Goal: Task Accomplishment & Management: Use online tool/utility

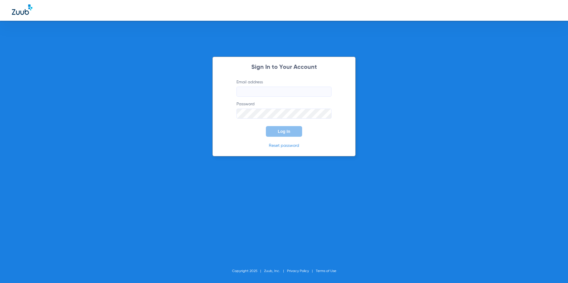
type input "[EMAIL_ADDRESS][DOMAIN_NAME]"
click at [284, 135] on button "Log In" at bounding box center [284, 131] width 36 height 11
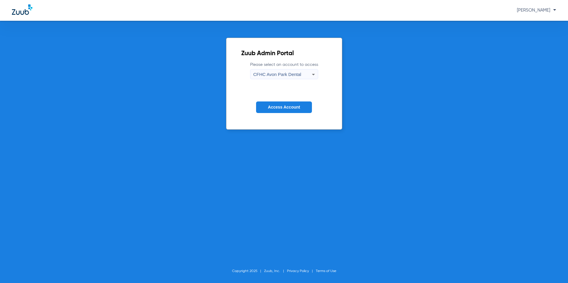
click at [281, 70] on div "CFHC Avon Park Dental" at bounding box center [282, 74] width 58 height 10
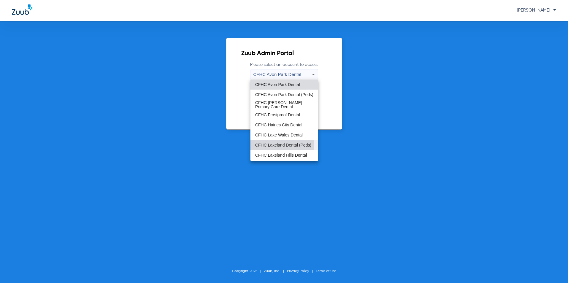
click at [261, 143] on span "CFHC Lakeland Dental (Peds)" at bounding box center [283, 145] width 56 height 4
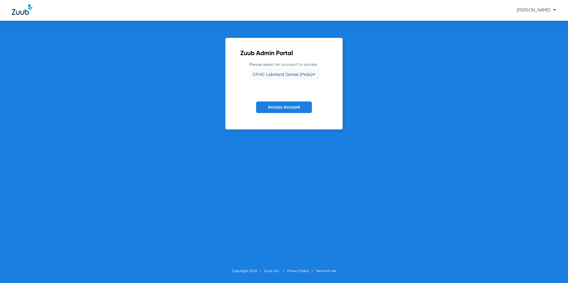
click at [271, 109] on span "Access Account" at bounding box center [284, 107] width 32 height 5
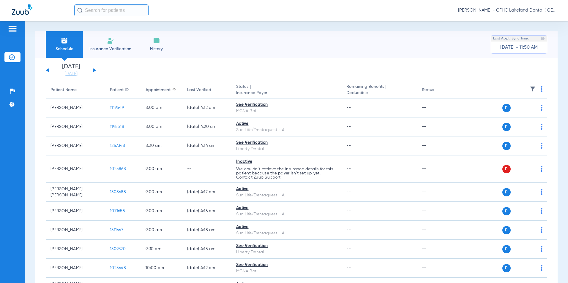
click at [91, 70] on div "[DATE] [DATE] [DATE] [DATE] [DATE] [DATE] [DATE] [DATE] [DATE] [DATE] [DATE] [D…" at bounding box center [71, 70] width 50 height 13
click at [92, 71] on div "[DATE] [DATE] [DATE] [DATE] [DATE] [DATE] [DATE] [DATE] [DATE] [DATE] [DATE] [D…" at bounding box center [71, 70] width 50 height 13
click at [95, 71] on div "[DATE] [DATE] [DATE] [DATE] [DATE] [DATE] [DATE] [DATE] [DATE] [DATE] [DATE] [D…" at bounding box center [71, 70] width 50 height 13
click at [94, 69] on button at bounding box center [95, 70] width 4 height 4
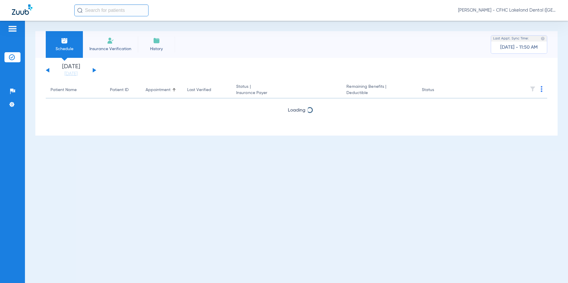
click at [94, 70] on button at bounding box center [95, 70] width 4 height 4
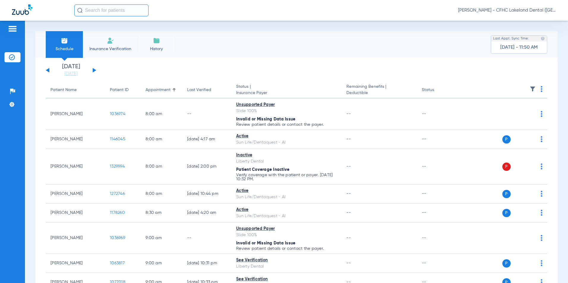
click at [536, 88] on th at bounding box center [502, 90] width 90 height 17
click at [540, 87] on img at bounding box center [541, 89] width 2 height 6
click at [504, 110] on span "Verify All" at bounding box center [515, 112] width 36 height 4
click at [111, 56] on li "Insurance Verification" at bounding box center [110, 44] width 55 height 27
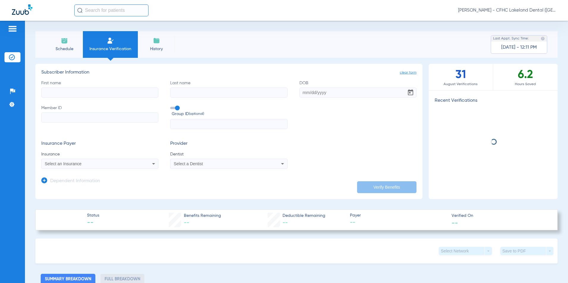
click at [88, 88] on input "First name" at bounding box center [99, 93] width 117 height 10
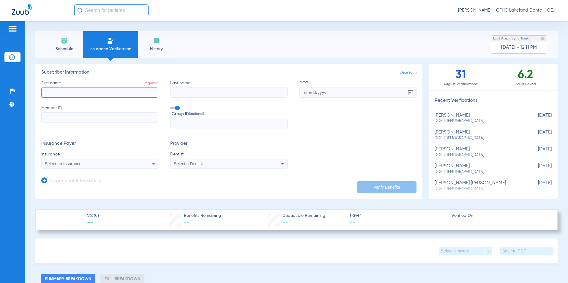
paste input "9636444811"
type input "9636444811"
click at [74, 163] on span "Select an Insurance" at bounding box center [63, 164] width 37 height 5
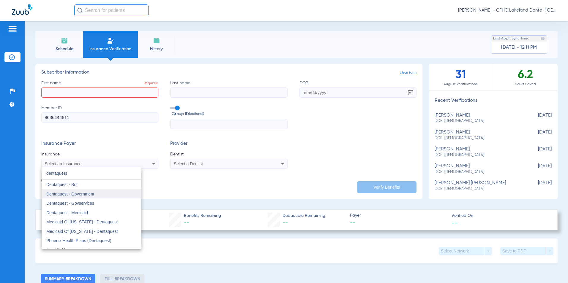
type input "dentaquest"
click at [102, 193] on mat-option "Dentaquest - Government" at bounding box center [92, 194] width 100 height 10
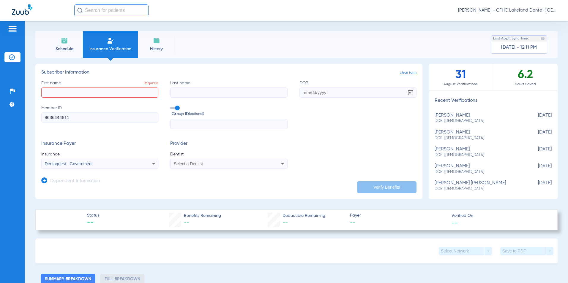
click at [189, 165] on span "Select a Dentist" at bounding box center [188, 164] width 29 height 5
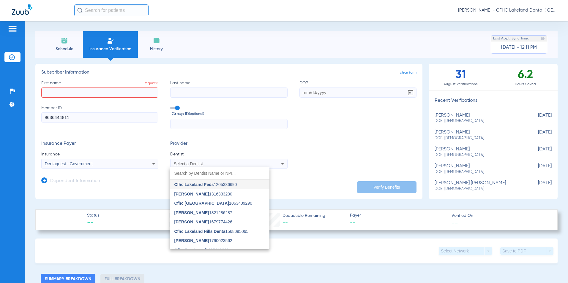
drag, startPoint x: 199, startPoint y: 193, endPoint x: 190, endPoint y: 183, distance: 13.3
click at [199, 193] on span "[PERSON_NAME]" at bounding box center [191, 194] width 35 height 5
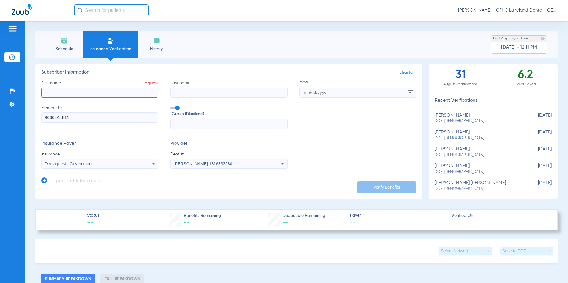
click at [118, 97] on input "First name Required" at bounding box center [99, 93] width 117 height 10
type input "[PERSON_NAME]"
type input "obesso jr"
type input "[DATE]"
click at [389, 183] on button "Verify Benefits" at bounding box center [386, 187] width 59 height 12
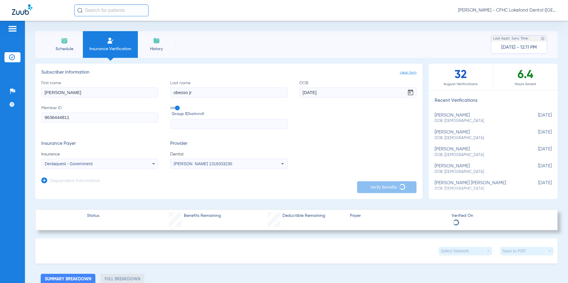
type input "obesso jr"
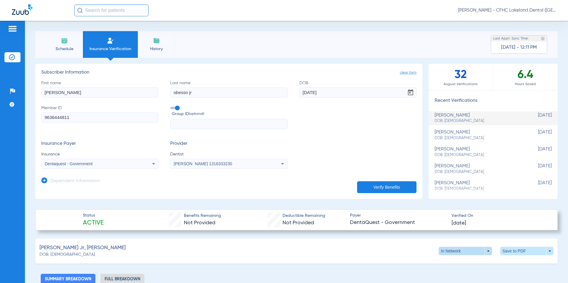
click at [458, 248] on span at bounding box center [465, 251] width 14 height 14
click at [511, 245] on div at bounding box center [284, 141] width 568 height 283
click at [509, 250] on span at bounding box center [526, 251] width 53 height 8
click at [468, 264] on span "Save to PDF" at bounding box center [477, 262] width 23 height 4
click at [60, 42] on li "Schedule" at bounding box center [64, 44] width 37 height 27
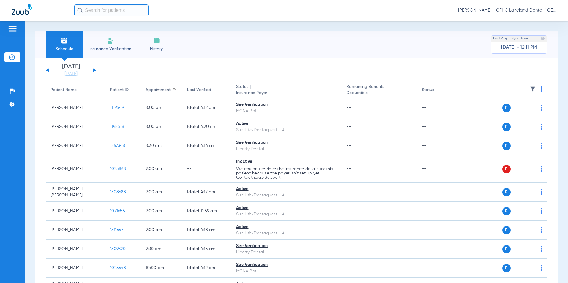
click at [95, 72] on div "[DATE] [DATE] [DATE] [DATE] [DATE] [DATE] [DATE] [DATE] [DATE] [DATE] [DATE] [D…" at bounding box center [71, 70] width 50 height 13
click at [93, 70] on button at bounding box center [95, 70] width 4 height 4
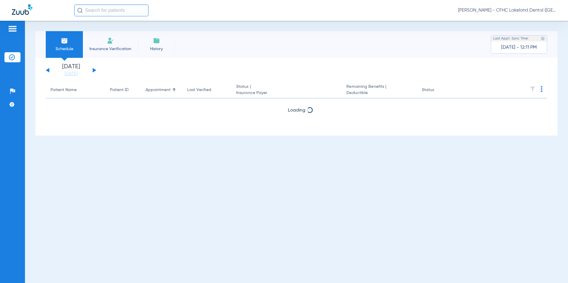
click at [93, 70] on button at bounding box center [95, 70] width 4 height 4
click at [48, 71] on button at bounding box center [48, 70] width 4 height 4
